Goal: Find specific page/section: Find specific page/section

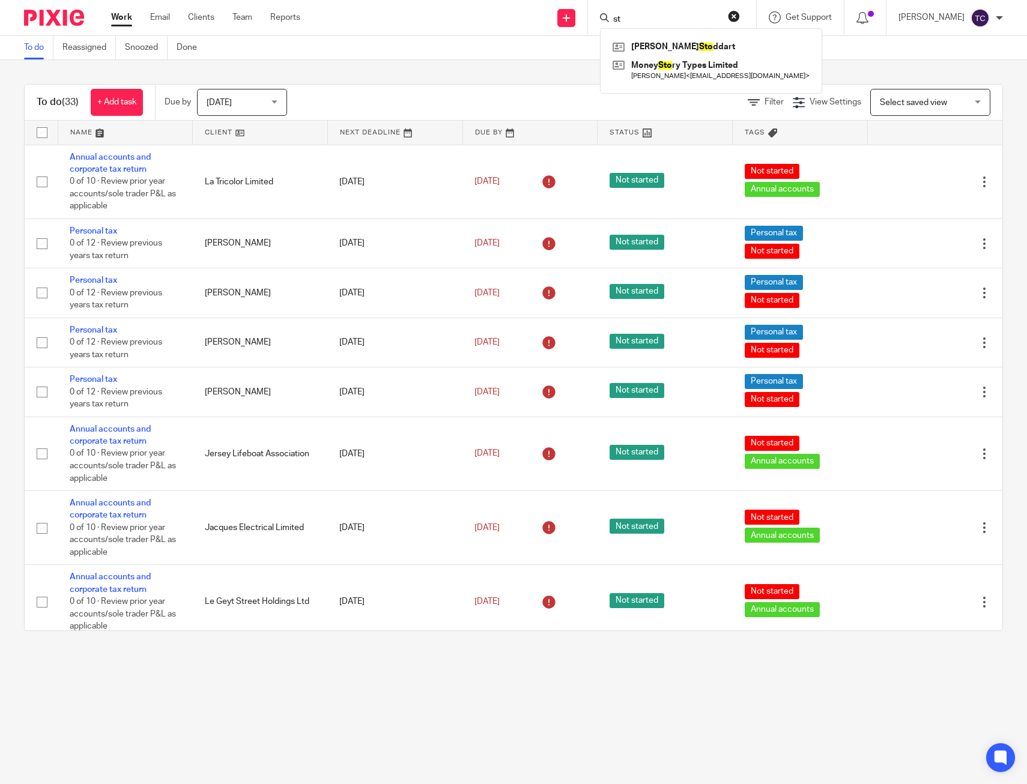
type input "s"
type input "ground"
click at [650, 56] on link at bounding box center [710, 52] width 203 height 28
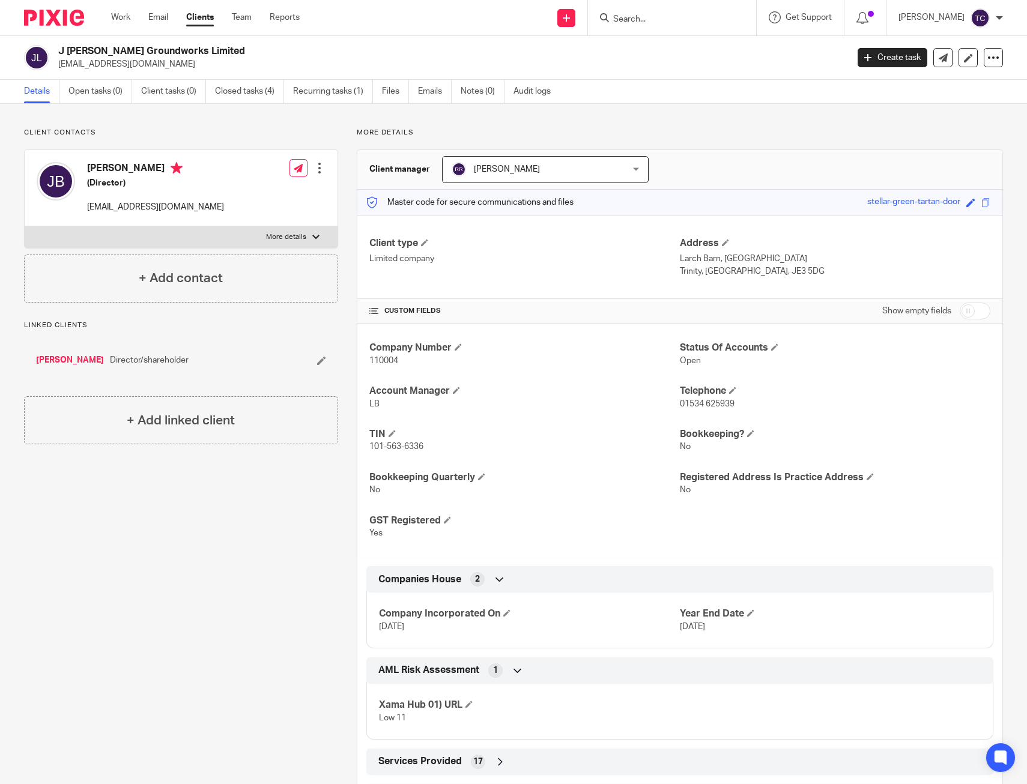
click at [738, 108] on div "Client contacts Joseph Brennan (Director) jbrennangroundworks@hotmail.co.uk Edi…" at bounding box center [513, 588] width 1027 height 968
